Goal: Task Accomplishment & Management: Complete application form

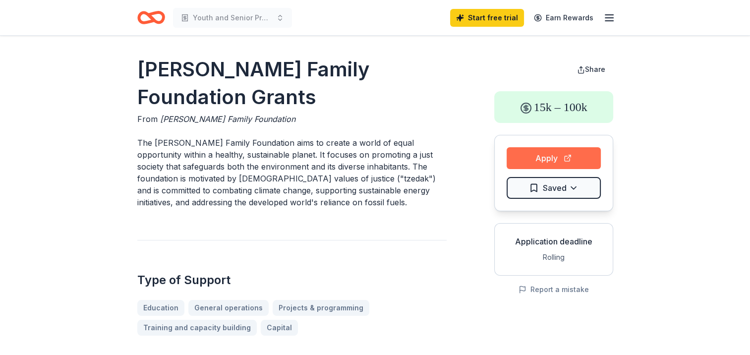
click at [522, 157] on button "Apply" at bounding box center [553, 158] width 94 height 22
